Goal: Transaction & Acquisition: Purchase product/service

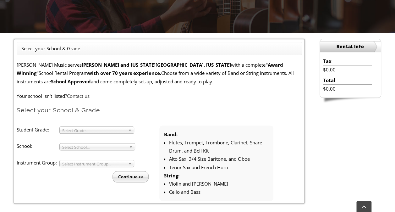
scroll to position [141, 0]
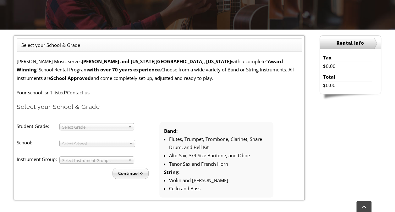
click at [102, 127] on span "Select Grade..." at bounding box center [93, 127] width 63 height 8
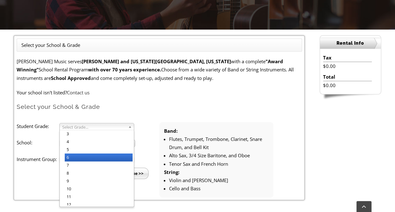
click at [80, 155] on li "6" at bounding box center [99, 157] width 68 height 8
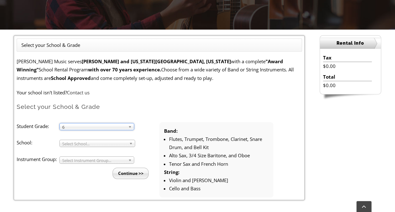
click at [92, 144] on span "Select School..." at bounding box center [94, 144] width 64 height 8
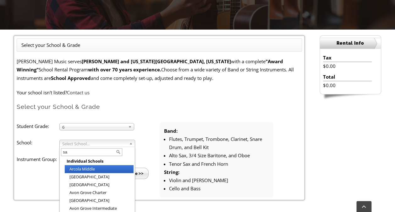
type input "san"
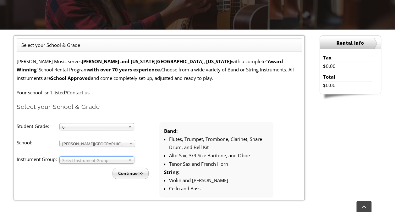
click at [82, 160] on span "Select Instrument Group..." at bounding box center [93, 160] width 63 height 8
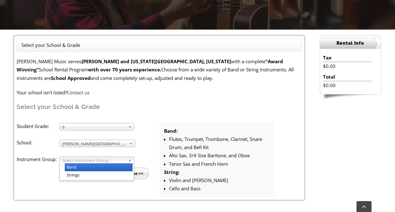
click at [77, 168] on li "Band" at bounding box center [99, 167] width 68 height 8
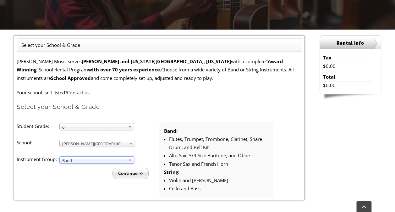
click at [130, 174] on input "Continue >>" at bounding box center [130, 172] width 36 height 11
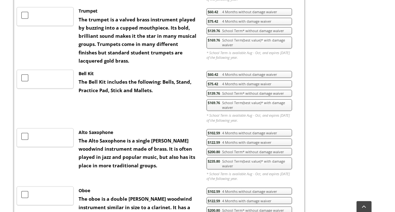
scroll to position [474, 0]
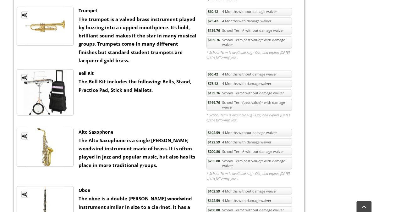
click at [116, 90] on strong "The Bell Kit includes the following: Bells, Stand, Practice Pad, Stick and Mall…" at bounding box center [134, 85] width 113 height 14
click at [232, 90] on link "$139.76 School Term* without damage waiver" at bounding box center [248, 92] width 85 height 7
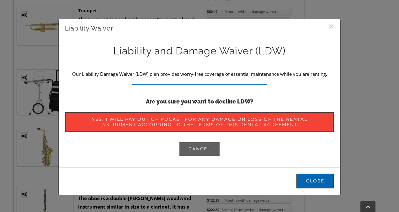
click at [210, 147] on link "Cancel" at bounding box center [199, 148] width 41 height 15
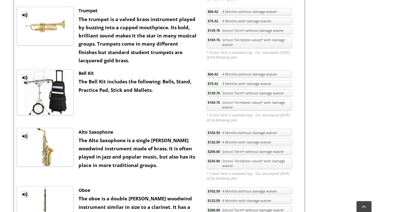
click at [242, 99] on link "$169.76 School Term(best value)* with damage waiver" at bounding box center [248, 105] width 85 height 12
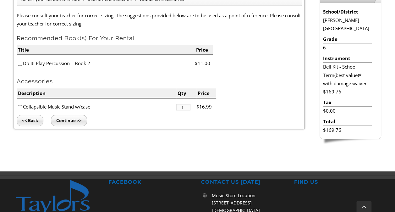
scroll to position [187, 0]
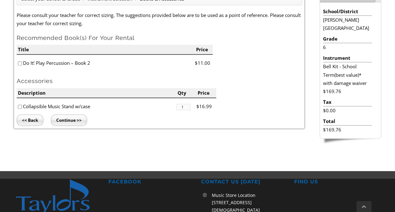
click at [69, 119] on input "Continue >>" at bounding box center [69, 119] width 36 height 11
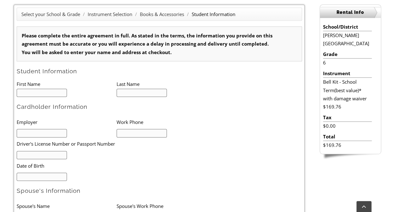
click at [27, 90] on input "text" at bounding box center [42, 93] width 51 height 8
type input "1"
type input "Rayhan"
type input "Saiyad"
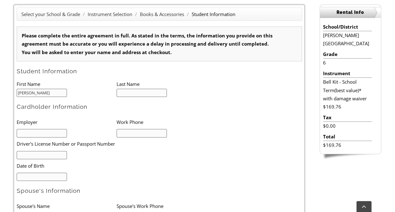
type input "7328298183"
type input "Rayhan"
click at [49, 133] on input "text" at bounding box center [42, 133] width 51 height 8
type input "Daichii Sankyo"
click at [52, 153] on input "text" at bounding box center [42, 155] width 51 height 8
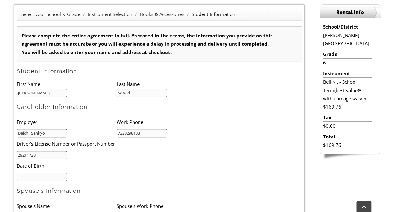
type input "29211728"
click at [53, 179] on input "mm/dd/yyyy" at bounding box center [42, 176] width 51 height 8
type input "07/17/1977"
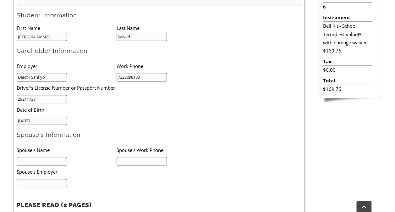
scroll to position [228, 0]
click at [37, 158] on input "text" at bounding box center [42, 160] width 51 height 8
type input "sahir"
type input "saiyad"
type input "self"
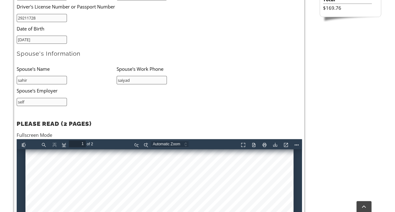
scroll to position [126, 0]
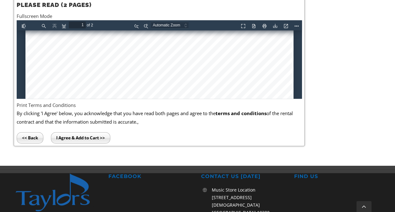
scroll to position [249, 0]
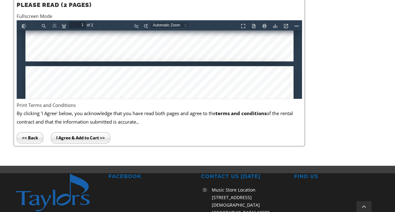
type input "2"
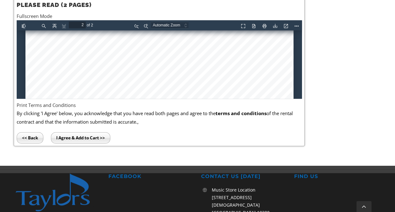
scroll to position [772, 0]
click at [74, 134] on input "I Agree & Add to Cart >>" at bounding box center [80, 137] width 59 height 11
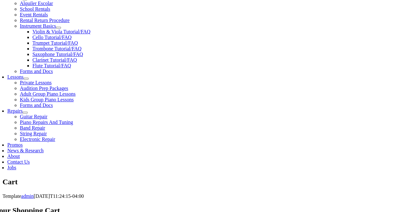
scroll to position [239, 0]
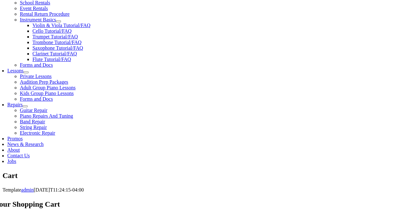
select select "PA"
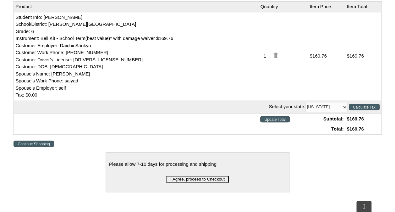
click at [361, 104] on input "Calculate Tax" at bounding box center [364, 107] width 31 height 6
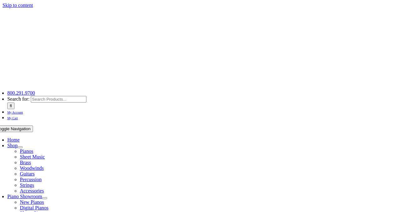
select select "PA"
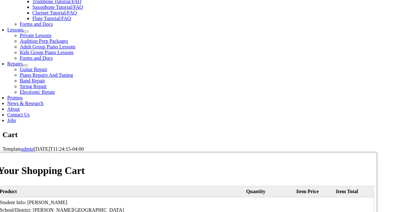
scroll to position [280, 0]
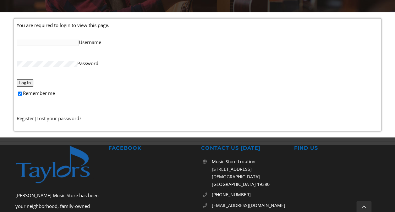
scroll to position [158, 0]
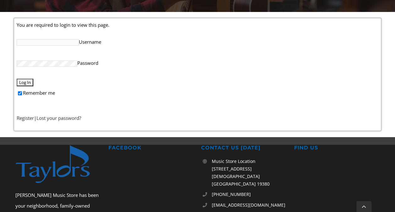
click at [27, 118] on link "Register" at bounding box center [25, 118] width 17 height 6
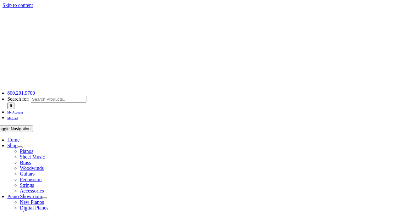
select select "PA"
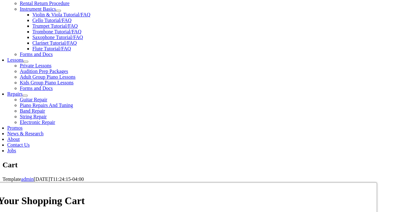
scroll to position [250, 0]
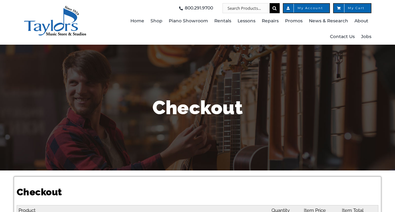
select select
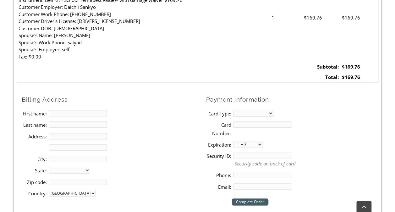
scroll to position [242, 0]
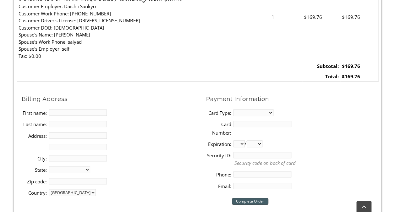
click at [91, 114] on input "First name:" at bounding box center [78, 112] width 58 height 6
type input "[PERSON_NAME]"
type input "[STREET_ADDRESS][PERSON_NAME]"
type input "Landenberg"
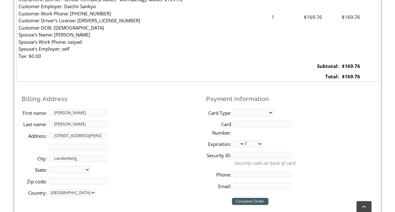
select select "PA"
type input "19350"
type input "7328298183"
type input "[PERSON_NAME][EMAIL_ADDRESS][PERSON_NAME][DOMAIN_NAME]"
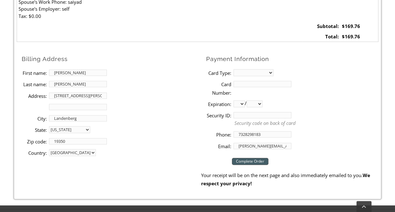
scroll to position [283, 0]
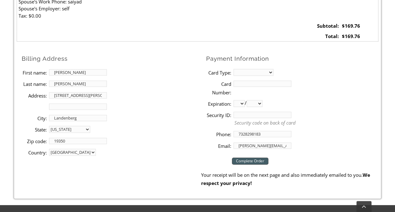
click at [258, 72] on select "MasterCard Visa American Express Discover" at bounding box center [253, 72] width 40 height 7
select select "amex"
click at [233, 69] on select "MasterCard Visa American Express Discover" at bounding box center [253, 72] width 40 height 7
click at [235, 83] on input "Card Number:" at bounding box center [262, 83] width 58 height 6
type input "[CREDIT_CARD_NUMBER]"
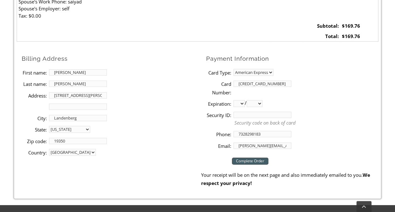
select select "06"
select select "2029"
click at [255, 115] on input "Security ID:" at bounding box center [262, 114] width 58 height 6
type input "4"
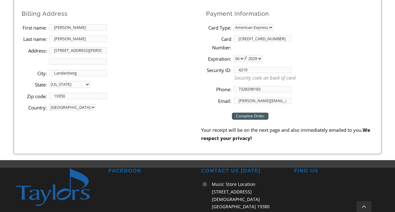
scroll to position [328, 0]
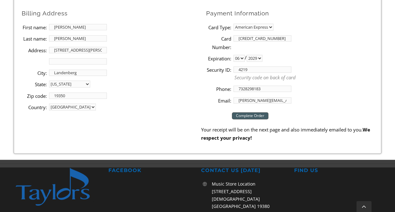
type input "4219"
click at [260, 116] on input "Complete Order" at bounding box center [250, 115] width 36 height 7
